Goal: Task Accomplishment & Management: Use online tool/utility

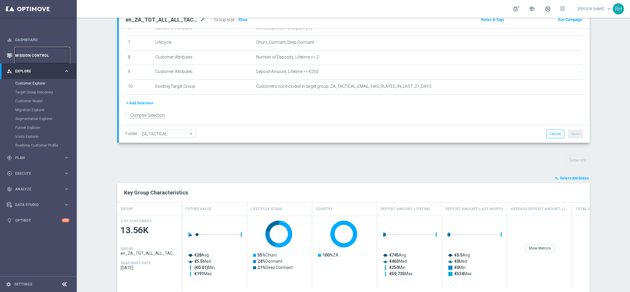
click at [52, 54] on link "Mission Control" at bounding box center [42, 56] width 54 height 16
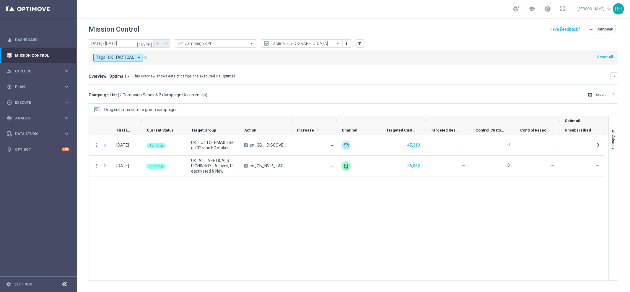
click at [284, 240] on div "[DATE] Running UK_LOTTO_EMAIL | Reg 2025, no EG stakes A en_GB__DISCOVER_EL_GOR…" at bounding box center [359, 207] width 497 height 145
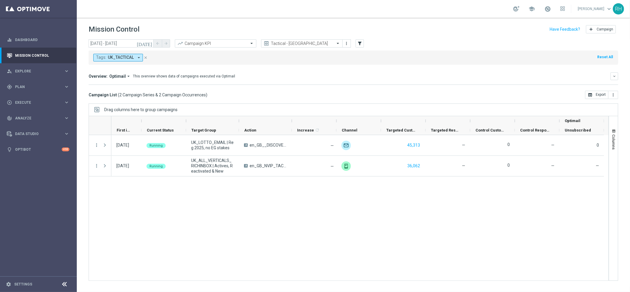
click at [284, 240] on div "[DATE] Running UK_LOTTO_EMAIL | Reg 2025, no EG stakes A en_GB__DISCOVER_EL_GOR…" at bounding box center [359, 207] width 497 height 145
click at [284, 239] on div "[DATE] Running UK_LOTTO_EMAIL | Reg 2025, no EG stakes A en_GB__DISCOVER_EL_GOR…" at bounding box center [359, 207] width 497 height 145
click at [302, 202] on div "[DATE] Running UK_LOTTO_EMAIL | Reg 2025, no EG stakes A en_GB__DISCOVER_EL_GOR…" at bounding box center [359, 207] width 497 height 145
click at [282, 99] on div "Campaign List ( 2 Campaign Series & 2 Campaign Occurrences ) open_in_browser Ex…" at bounding box center [353, 95] width 529 height 8
click at [283, 201] on div "[DATE] Running UK_LOTTO_EMAIL | Reg 2025, no EG stakes A en_GB__DISCOVER_EL_GOR…" at bounding box center [359, 207] width 497 height 145
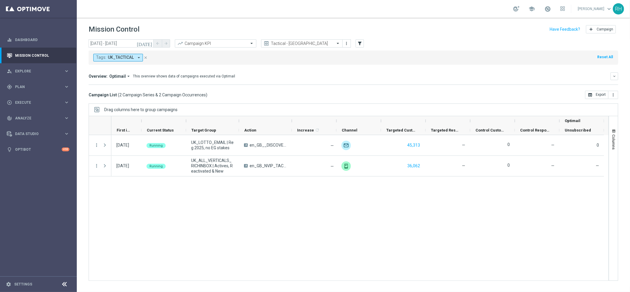
click at [284, 107] on div "Drag columns here to group campaigns" at bounding box center [353, 109] width 529 height 12
click at [291, 183] on div "[DATE] Running UK_LOTTO_EMAIL | Reg 2025, no EG stakes A en_GB__DISCOVER_EL_GOR…" at bounding box center [359, 207] width 497 height 145
click at [289, 94] on div "Campaign List ( 2 Campaign Series & 2 Campaign Occurrences ) open_in_browser Ex…" at bounding box center [353, 95] width 529 height 8
click at [310, 211] on div "[DATE] Running UK_LOTTO_EMAIL | Reg 2025, no EG stakes A en_GB__DISCOVER_EL_GOR…" at bounding box center [359, 207] width 497 height 145
click at [15, 56] on link "Mission Control" at bounding box center [42, 56] width 54 height 16
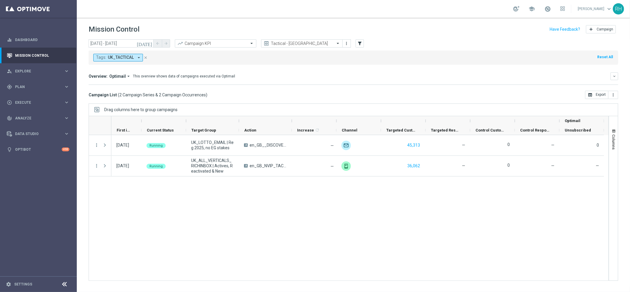
click at [253, 216] on div "[DATE] Running UK_LOTTO_EMAIL | Reg 2025, no EG stakes A en_GB__DISCOVER_EL_GOR…" at bounding box center [359, 207] width 497 height 145
click at [281, 86] on mini-dashboard "Overview: Optimail arrow_drop_down This overview shows data of campaigns execut…" at bounding box center [353, 78] width 529 height 26
click at [152, 46] on button "[DATE]" at bounding box center [145, 43] width 18 height 9
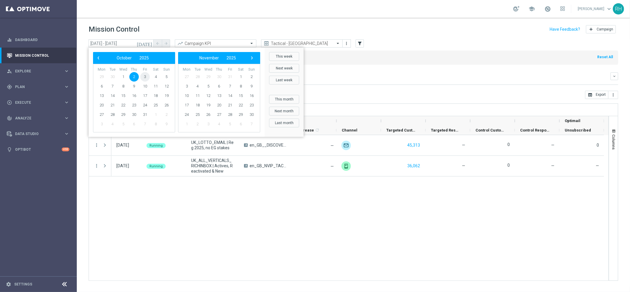
click at [149, 76] on span "3" at bounding box center [144, 76] width 9 height 9
type input "[DATE] - [DATE]"
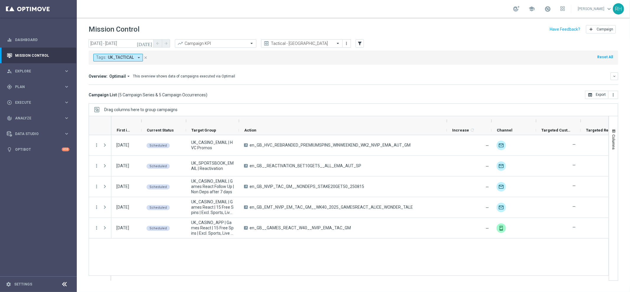
drag, startPoint x: 291, startPoint y: 122, endPoint x: 446, endPoint y: 111, distance: 155.4
click at [446, 111] on div "Drag columns here to group campaigns Drag here to set column labels" at bounding box center [353, 191] width 529 height 177
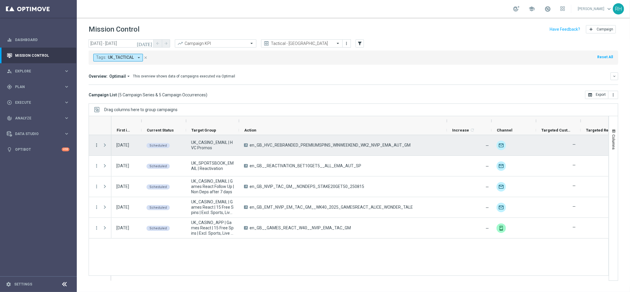
click at [97, 145] on icon "more_vert" at bounding box center [96, 144] width 5 height 5
click at [102, 148] on icon "list" at bounding box center [104, 149] width 4 height 4
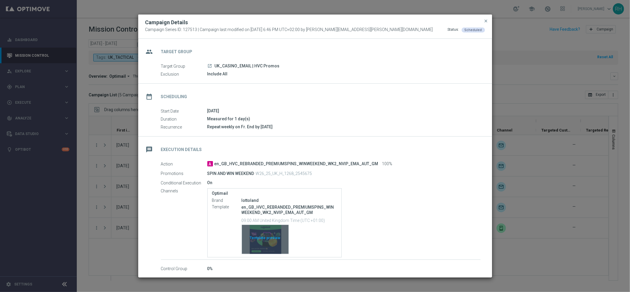
click at [257, 247] on div "Template preview" at bounding box center [265, 239] width 47 height 29
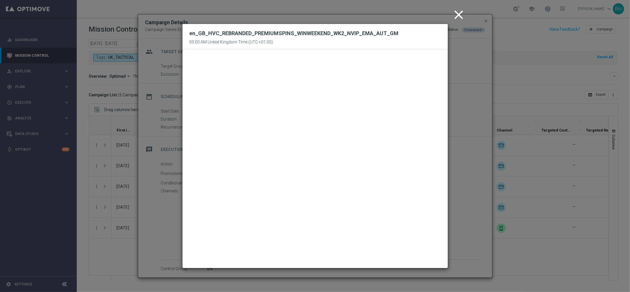
click at [455, 14] on icon "close" at bounding box center [458, 14] width 15 height 15
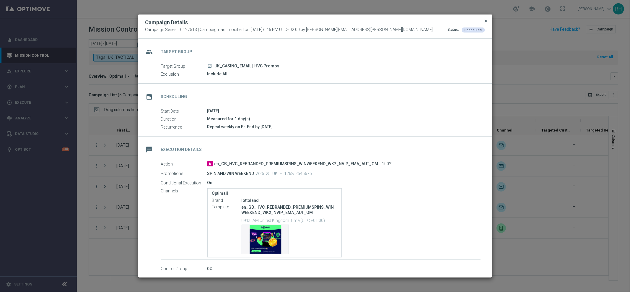
click at [484, 21] on span "close" at bounding box center [486, 21] width 5 height 5
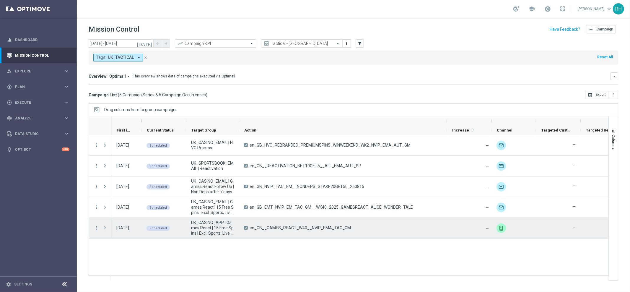
click at [357, 225] on div "A en_GB__GAMES_REACT_W40__NVIP_EMA_TAC_GM" at bounding box center [343, 228] width 208 height 20
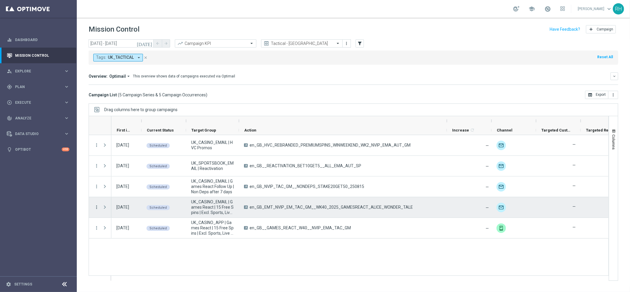
click at [97, 209] on icon "more_vert" at bounding box center [96, 206] width 5 height 5
click at [105, 209] on icon "list" at bounding box center [104, 211] width 4 height 4
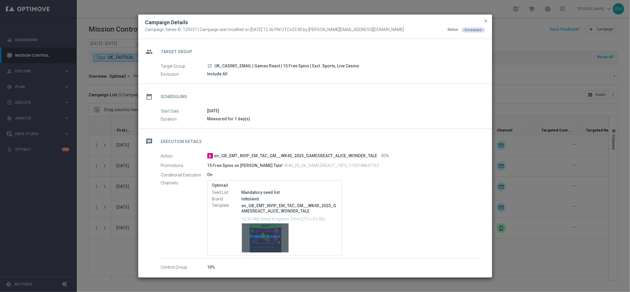
click at [263, 236] on div "Template preview" at bounding box center [265, 237] width 47 height 29
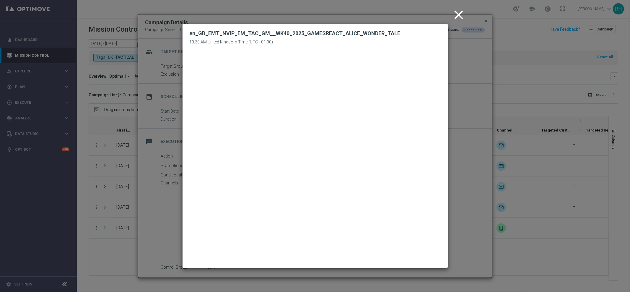
click at [456, 18] on icon "close" at bounding box center [458, 14] width 15 height 15
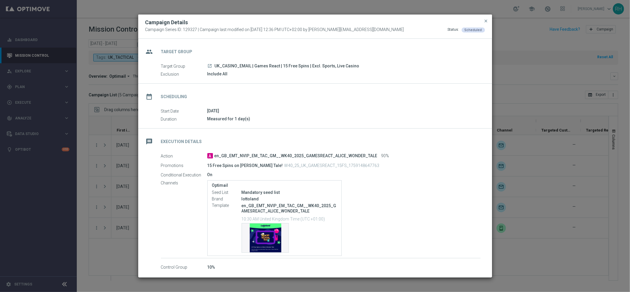
click at [483, 17] on div "Campaign Details Campaign Series ID: 129327 | Campaign last modified on [DATE] …" at bounding box center [315, 26] width 354 height 24
click at [489, 21] on button "close" at bounding box center [486, 20] width 6 height 7
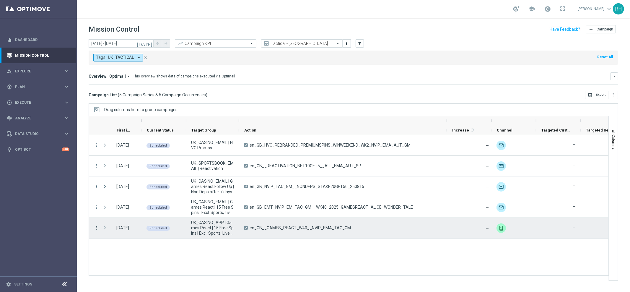
click at [97, 229] on icon "more_vert" at bounding box center [96, 227] width 5 height 5
click at [130, 230] on span "Campaign Details" at bounding box center [123, 231] width 30 height 4
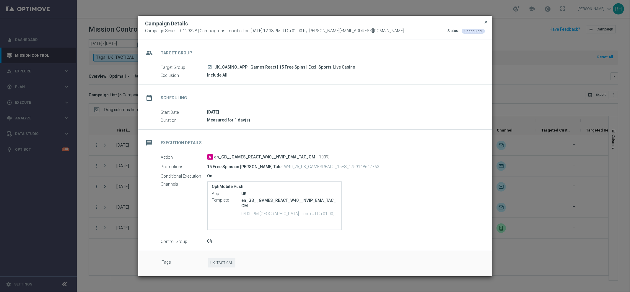
click at [485, 23] on span "close" at bounding box center [486, 22] width 5 height 5
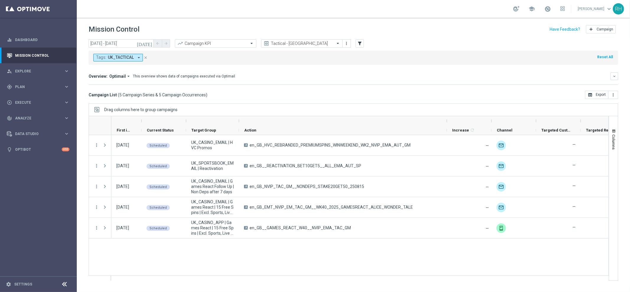
click at [493, 32] on div "Mission Control add Campaign" at bounding box center [353, 30] width 529 height 12
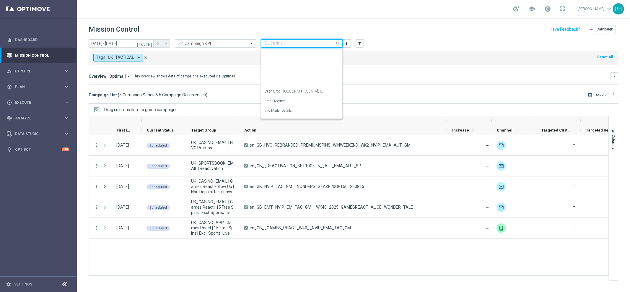
click at [304, 47] on div "Quick find Tactical - [GEOGRAPHIC_DATA]" at bounding box center [301, 43] width 81 height 8
click at [302, 63] on div "Tactical - IE, MT, GI, EN" at bounding box center [301, 65] width 75 height 10
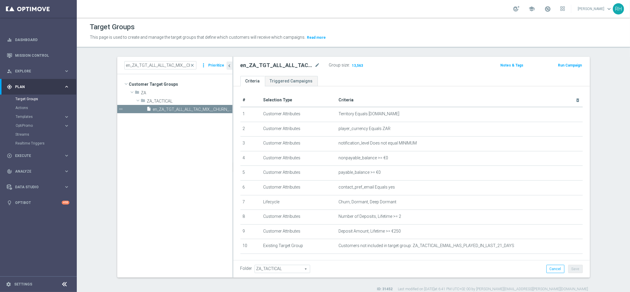
scroll to position [25, 0]
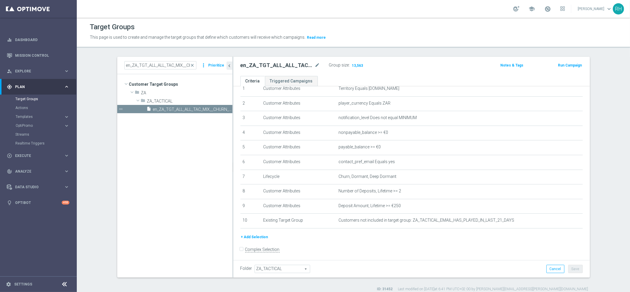
click at [387, 38] on p "This page is used to create and manage the target groups that define which cust…" at bounding box center [286, 37] width 393 height 6
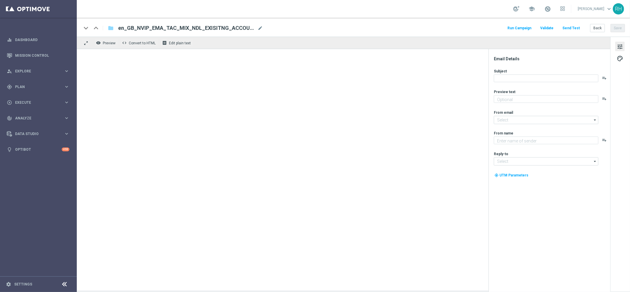
type textarea "Welcome back to your Lottoland account!"
type textarea "Lottoland"
type input "mail@crm.lottoland.com"
type input "support@lottoland.co.uk"
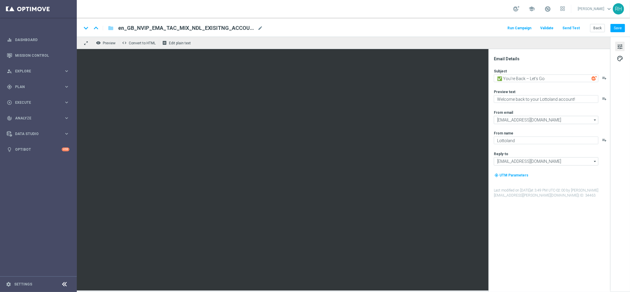
click at [570, 27] on button "Send Test" at bounding box center [570, 28] width 19 height 8
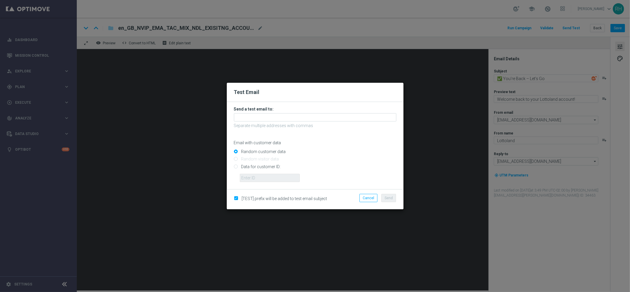
click at [235, 165] on input "Data for customer ID:" at bounding box center [315, 169] width 162 height 8
radio input "true"
click at [243, 173] on input "Data for customer ID:" at bounding box center [315, 169] width 162 height 8
click at [247, 176] on input "text" at bounding box center [270, 178] width 60 height 8
type input "9388689"
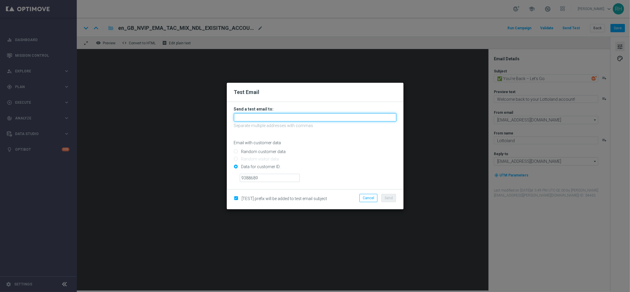
click at [275, 120] on input "text" at bounding box center [315, 117] width 162 height 8
type input "k"
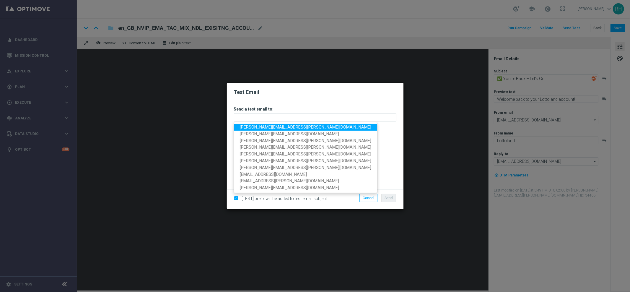
click at [333, 141] on p "Email with customer data" at bounding box center [315, 142] width 162 height 5
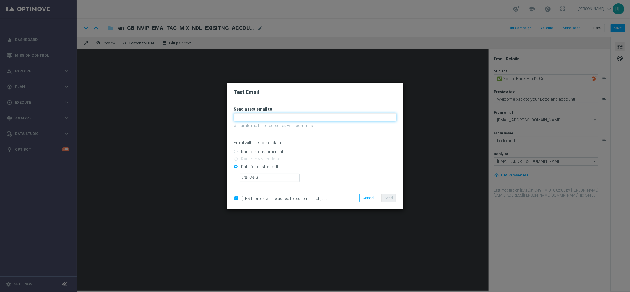
click at [273, 119] on input "text" at bounding box center [315, 117] width 162 height 8
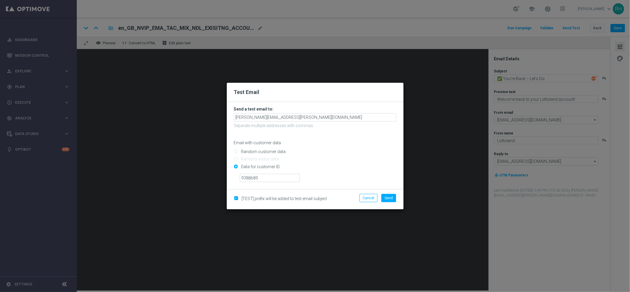
click at [368, 147] on div "Random customer data" at bounding box center [315, 150] width 162 height 7
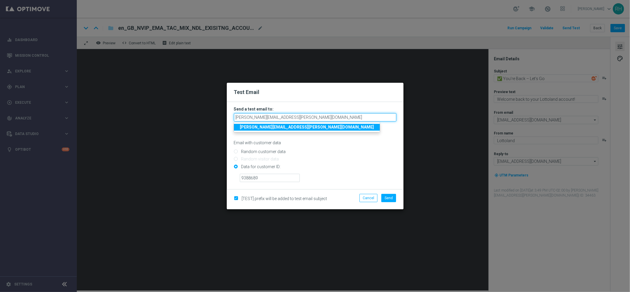
click at [345, 118] on input "ricky.hubbard@lottoland.com" at bounding box center [315, 117] width 162 height 8
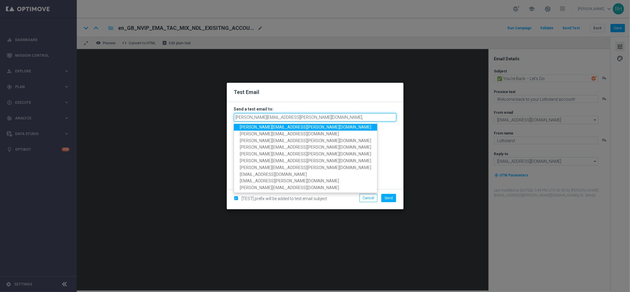
paste input "kirsty.rowlands@lottoland.com"
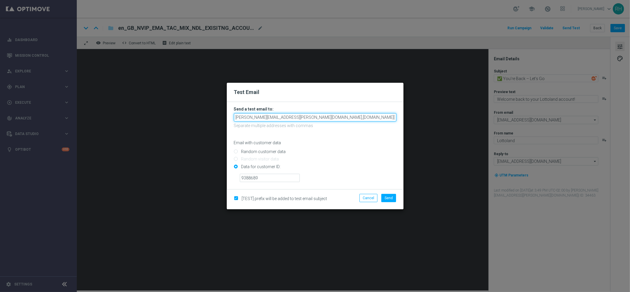
type input "ricky.hubbard@lottoland.com,kirsty.rowlands@lottoland.com"
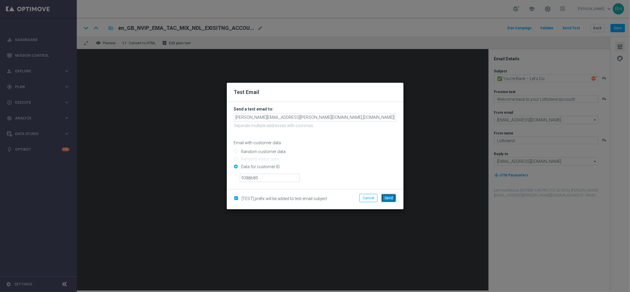
click at [395, 197] on button "Send" at bounding box center [388, 198] width 15 height 8
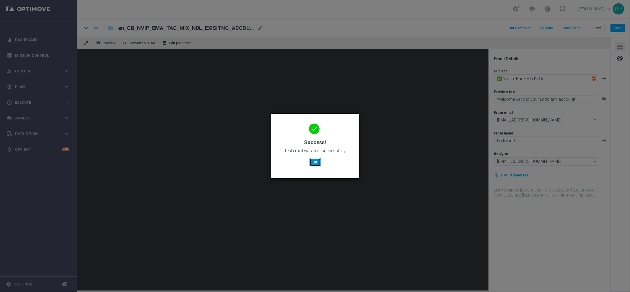
click at [317, 162] on button "OK" at bounding box center [314, 162] width 11 height 8
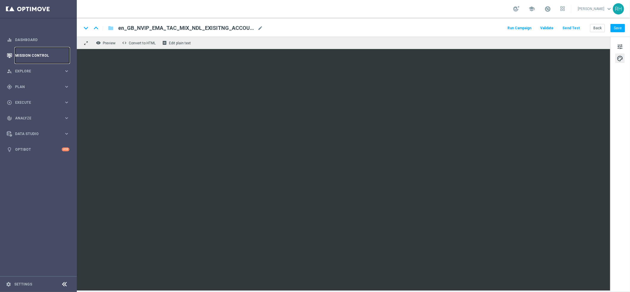
click at [60, 55] on link "Mission Control" at bounding box center [42, 56] width 54 height 16
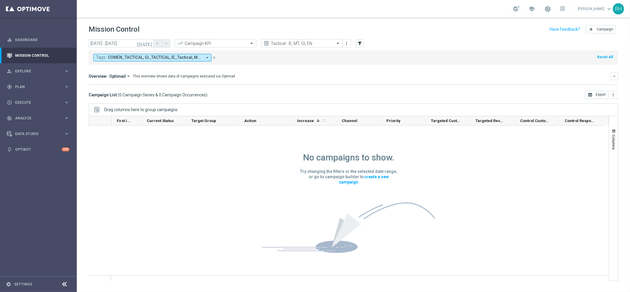
click at [350, 92] on div "Campaign List ( 0 Campaign Series & 0 Campaign Occurrences ) open_in_browser Ex…" at bounding box center [353, 95] width 529 height 8
click at [351, 93] on div "Campaign List ( 0 Campaign Series & 0 Campaign Occurrences ) open_in_browser Ex…" at bounding box center [353, 95] width 529 height 8
click at [266, 44] on icon "preview" at bounding box center [266, 43] width 6 height 6
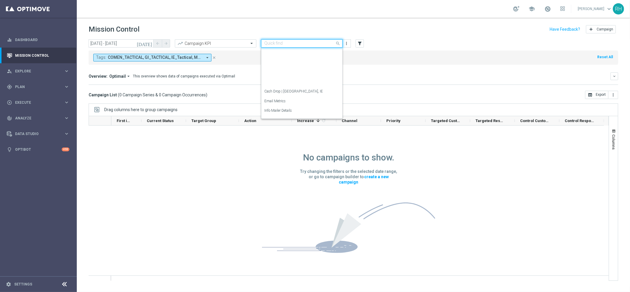
click at [275, 46] on div "Quick find Tactical - IE, MT, GI, EN" at bounding box center [301, 43] width 81 height 8
click at [289, 73] on div "Tactical - [GEOGRAPHIC_DATA]" at bounding box center [301, 74] width 75 height 10
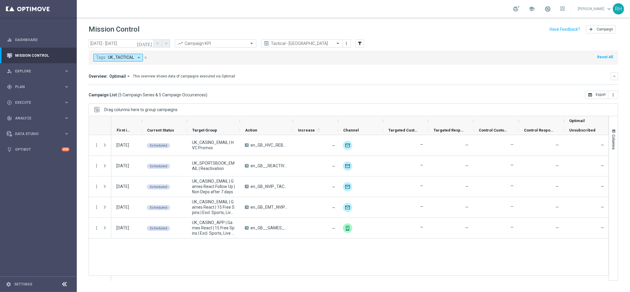
click at [402, 66] on mini-dashboard "Overview: Optimail arrow_drop_down This overview shows data of campaigns execut…" at bounding box center [353, 78] width 529 height 26
click at [403, 68] on mini-dashboard "Overview: Optimail arrow_drop_down This overview shows data of campaigns execut…" at bounding box center [353, 78] width 529 height 26
click at [392, 71] on mini-dashboard "Overview: Optimail arrow_drop_down This overview shows data of campaigns execut…" at bounding box center [353, 78] width 529 height 26
click at [382, 71] on mini-dashboard "Overview: Optimail arrow_drop_down This overview shows data of campaigns execut…" at bounding box center [353, 78] width 529 height 26
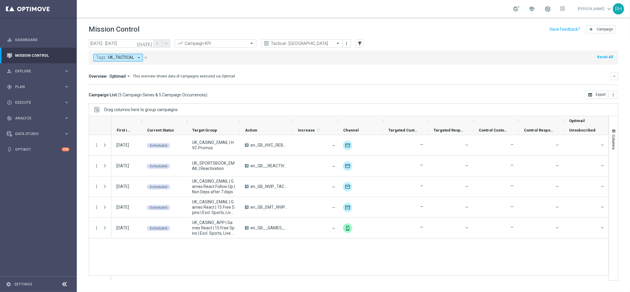
click at [148, 43] on icon "[DATE]" at bounding box center [145, 43] width 16 height 5
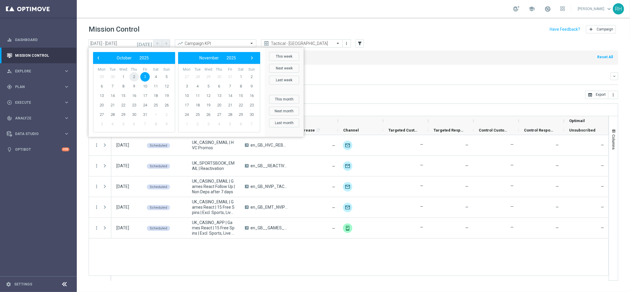
click at [135, 75] on span "2" at bounding box center [133, 76] width 9 height 9
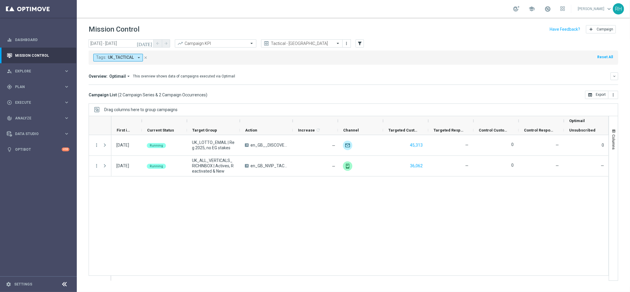
click at [304, 181] on div "[DATE] Running UK_LOTTO_EMAIL | Reg 2025, no EG stakes A en_GB__DISCOVER_EL_GOR…" at bounding box center [359, 207] width 497 height 145
click at [151, 42] on icon "[DATE]" at bounding box center [145, 43] width 16 height 5
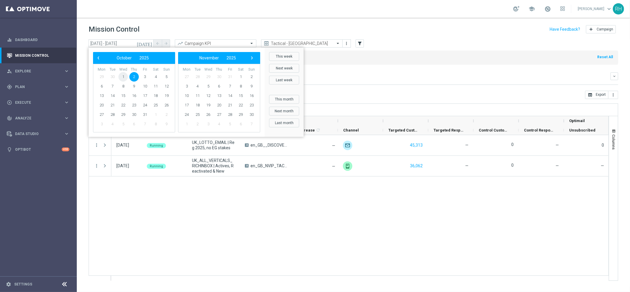
click at [124, 75] on span "1" at bounding box center [122, 76] width 9 height 9
type input "01 Oct 2025 - 01 Oct 2025"
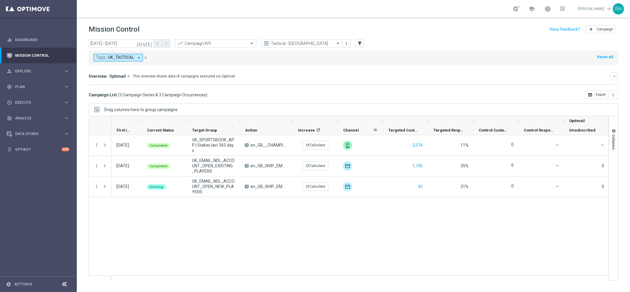
click at [392, 63] on div "Tags: UK_TACTICAL arrow_drop_down close Reset All" at bounding box center [353, 57] width 529 height 14
